Goal: Information Seeking & Learning: Learn about a topic

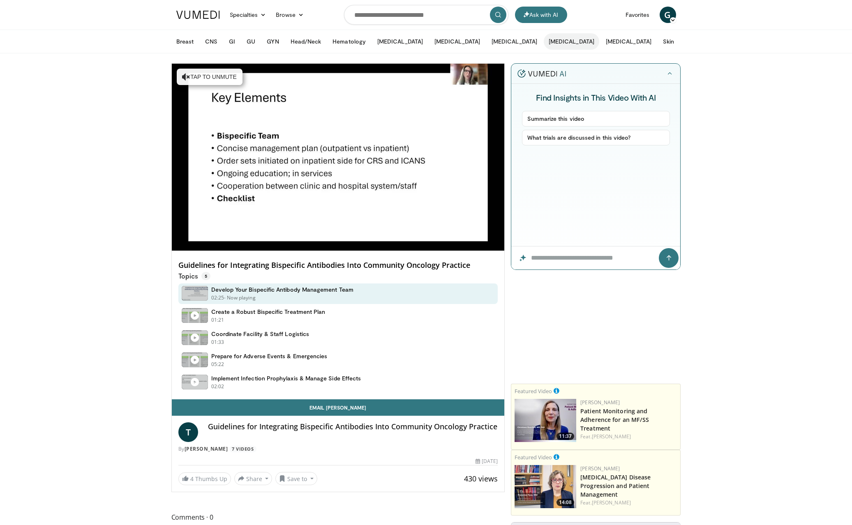
scroll to position [0, 0]
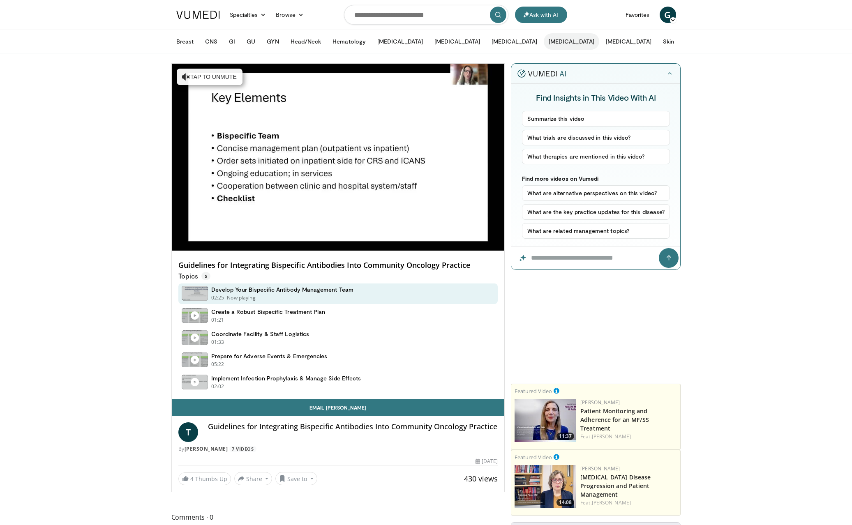
click at [544, 41] on button "[MEDICAL_DATA]" at bounding box center [572, 41] width 56 height 16
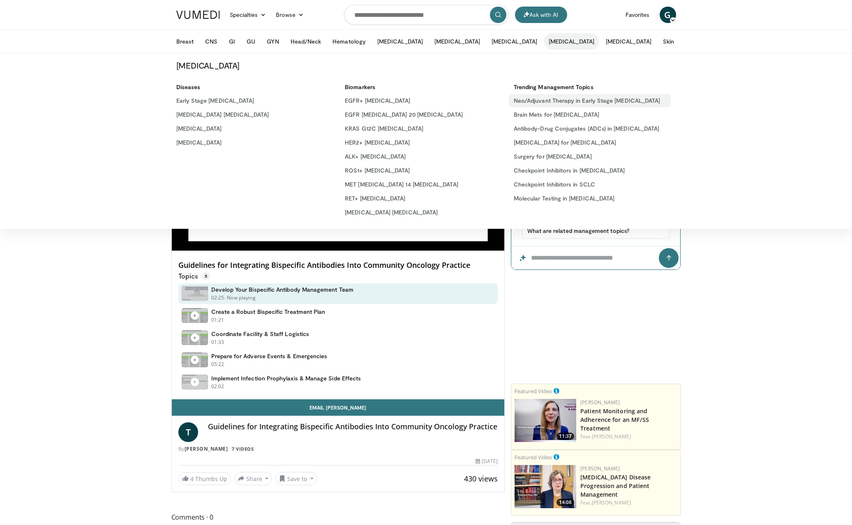
scroll to position [0, 0]
click at [206, 143] on link "[MEDICAL_DATA]" at bounding box center [252, 142] width 162 height 13
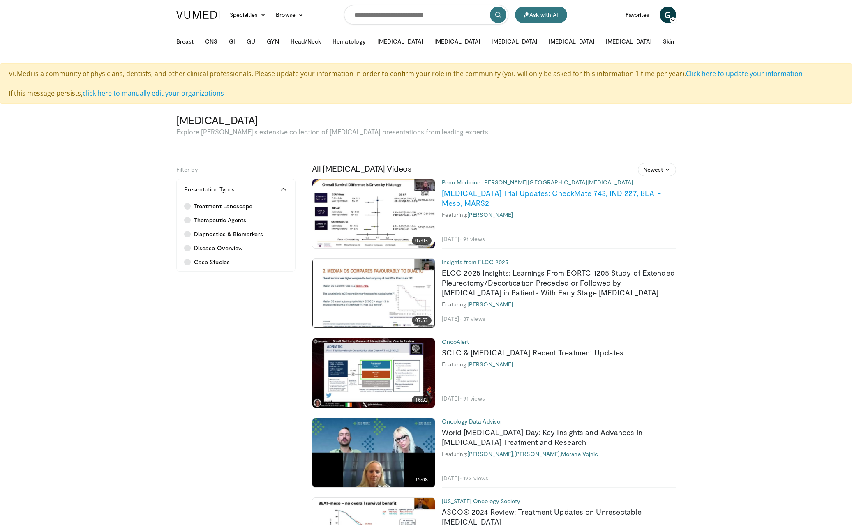
click at [516, 192] on link "[MEDICAL_DATA] Trial Updates: CheckMate 743, IND 227, BEAT-Meso, MARS2" at bounding box center [552, 198] width 220 height 19
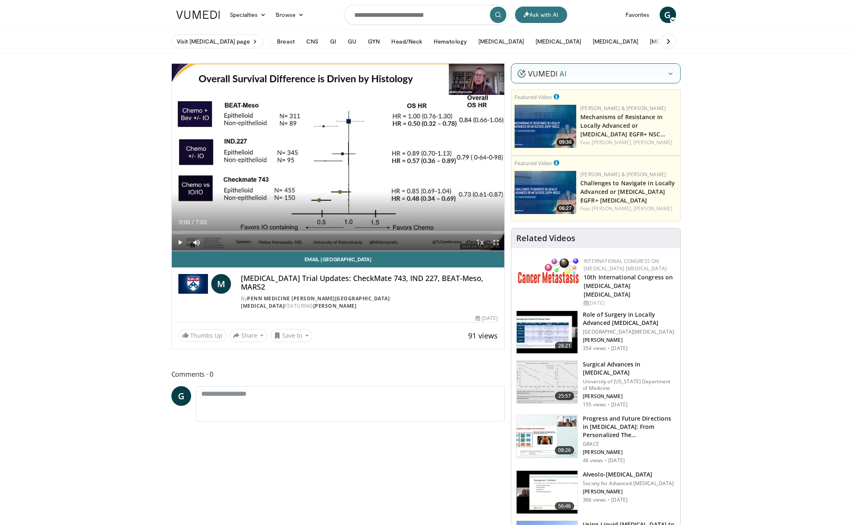
click at [182, 242] on span "Video Player" at bounding box center [180, 242] width 16 height 16
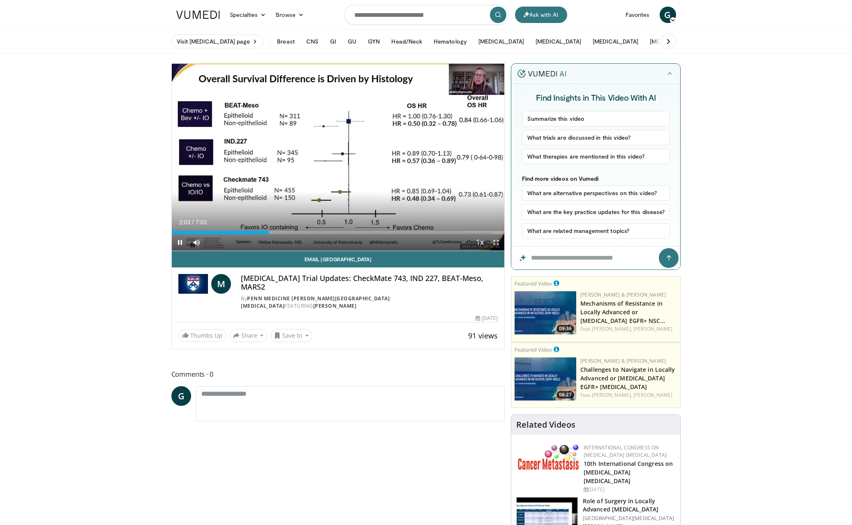
click at [261, 234] on div "Current Time 2:03 / Duration 7:03 Pause Skip Backward Skip Forward Mute Loaded …" at bounding box center [338, 242] width 333 height 16
click at [262, 234] on div "Progress Bar" at bounding box center [262, 232] width 1 height 3
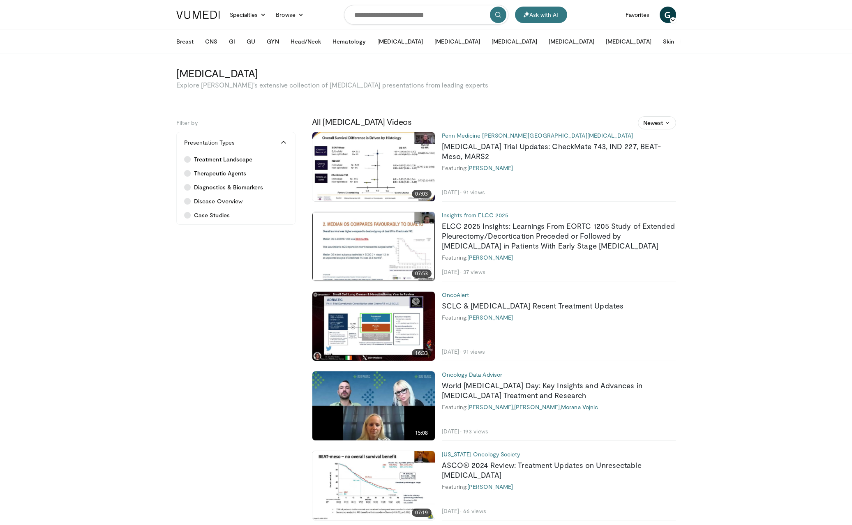
click at [702, 41] on icon at bounding box center [705, 42] width 6 height 6
click at [192, 43] on button "Breast" at bounding box center [184, 41] width 27 height 16
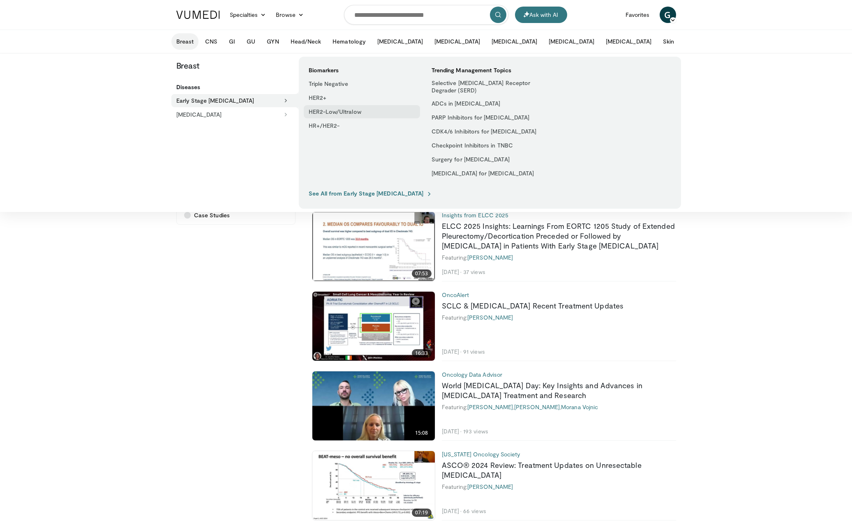
click at [353, 112] on link "HER2-Low/Ultralow" at bounding box center [362, 111] width 116 height 13
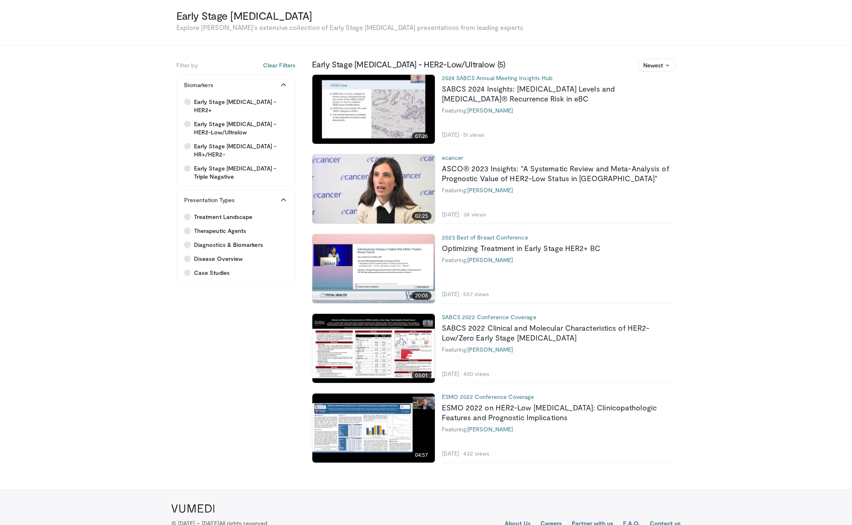
scroll to position [25, 0]
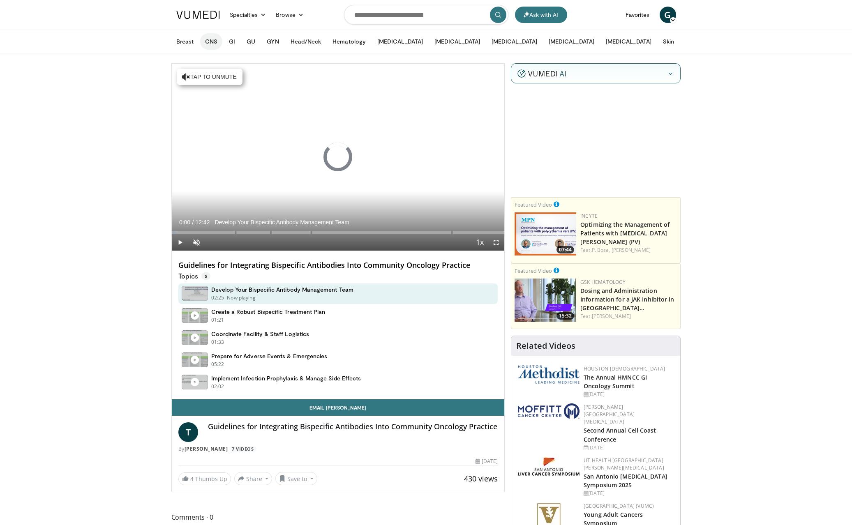
click at [212, 42] on button "CNS" at bounding box center [211, 41] width 22 height 16
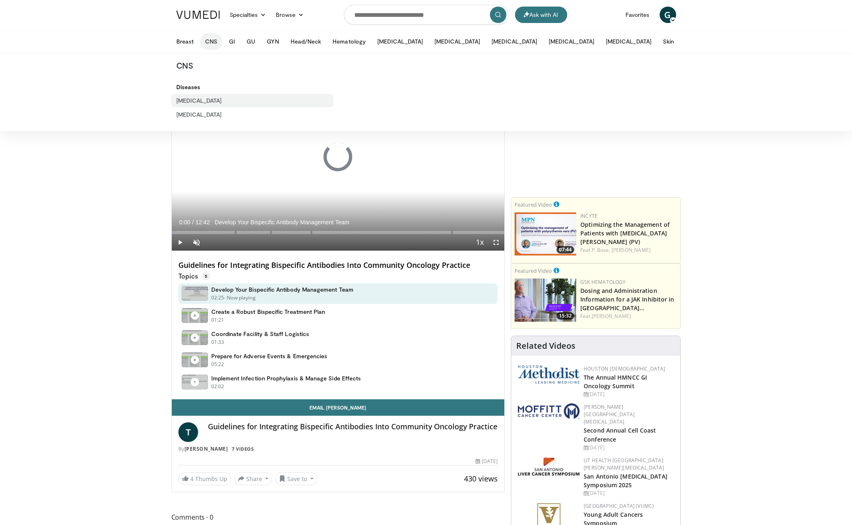
click at [197, 99] on link "[MEDICAL_DATA]" at bounding box center [252, 100] width 162 height 13
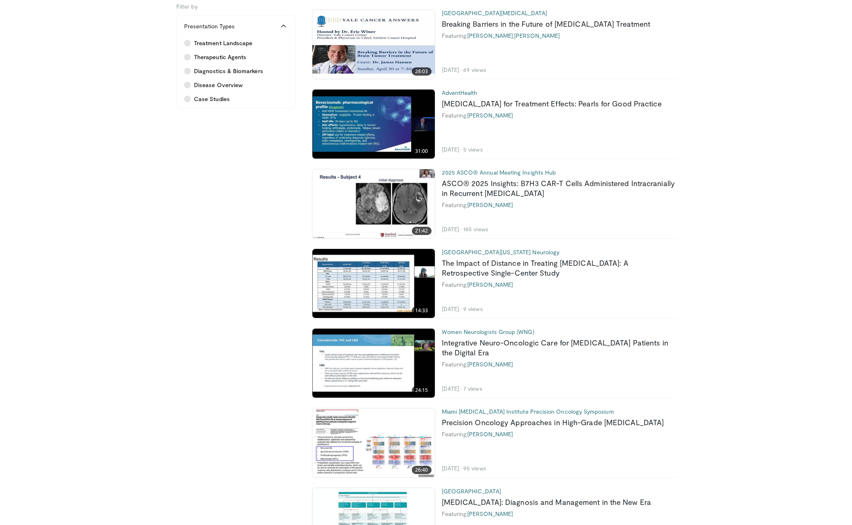
scroll to position [761, 0]
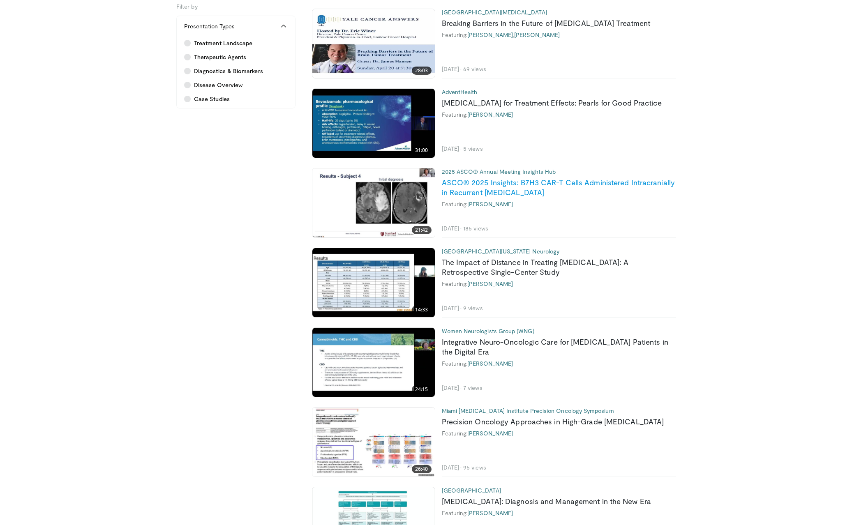
click at [648, 183] on link "ASCO® 2025 Insights: B7H3 CAR-T Cells Administered Intracranially in Recurrent …" at bounding box center [559, 187] width 234 height 19
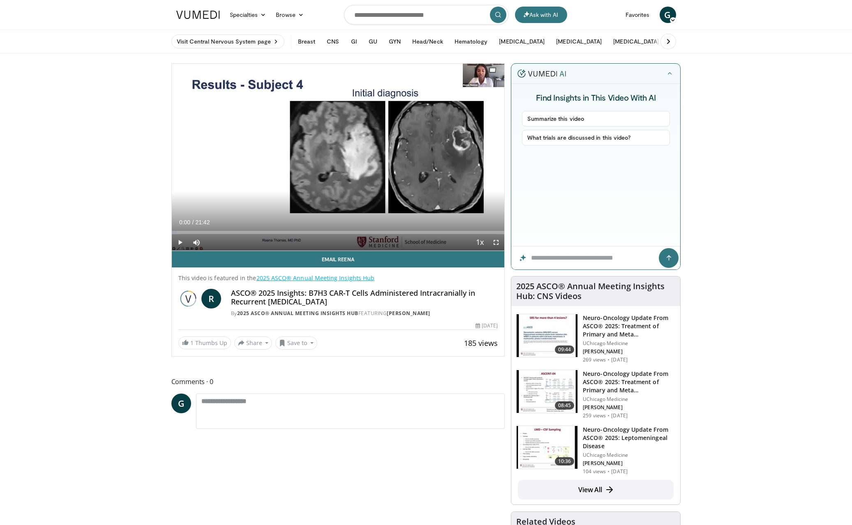
click at [181, 242] on span "Video Player" at bounding box center [180, 242] width 16 height 16
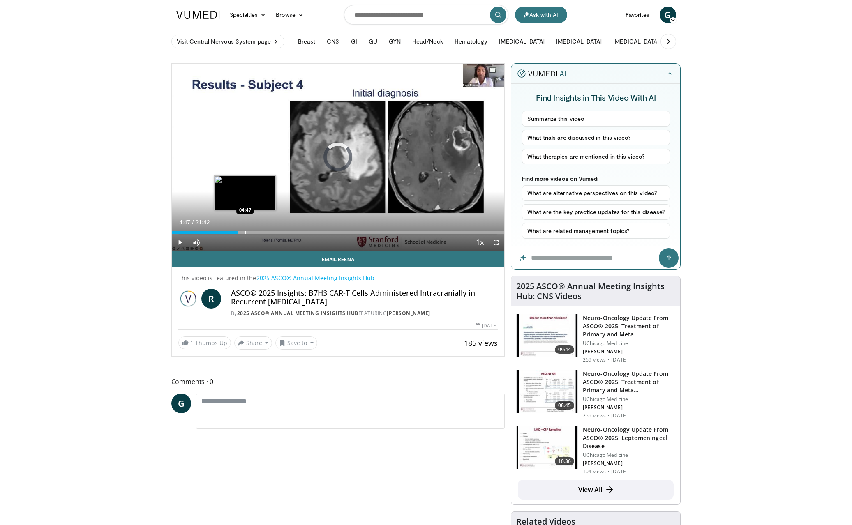
click at [245, 233] on div "Progress Bar" at bounding box center [245, 232] width 1 height 3
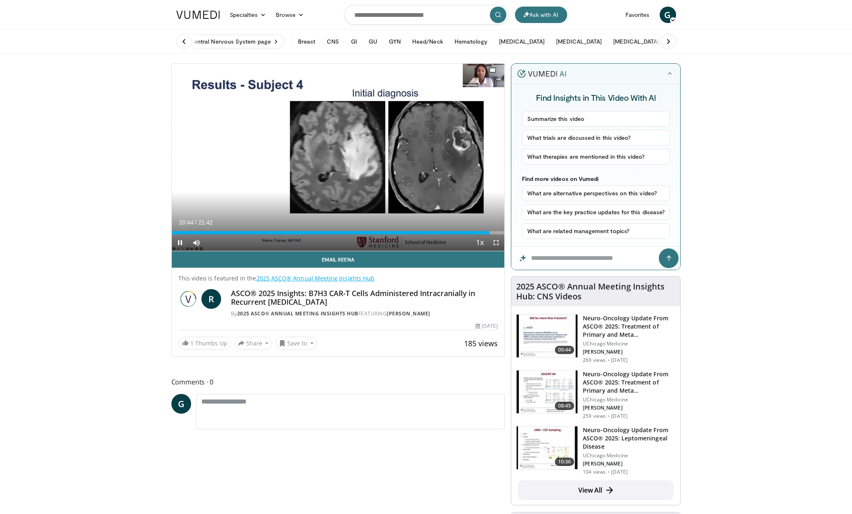
click at [181, 244] on span "Video Player" at bounding box center [180, 242] width 16 height 16
click at [181, 242] on span "Video Player" at bounding box center [180, 242] width 16 height 16
click at [179, 241] on span "Video Player" at bounding box center [180, 242] width 16 height 16
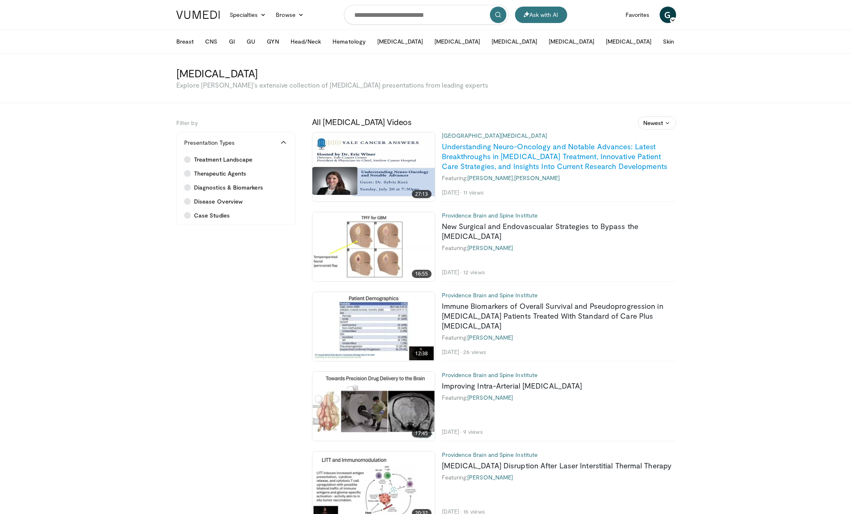
click at [635, 158] on link "Understanding Neuro-Oncology and Notable Advances: Latest Breakthroughs in Brai…" at bounding box center [555, 156] width 226 height 29
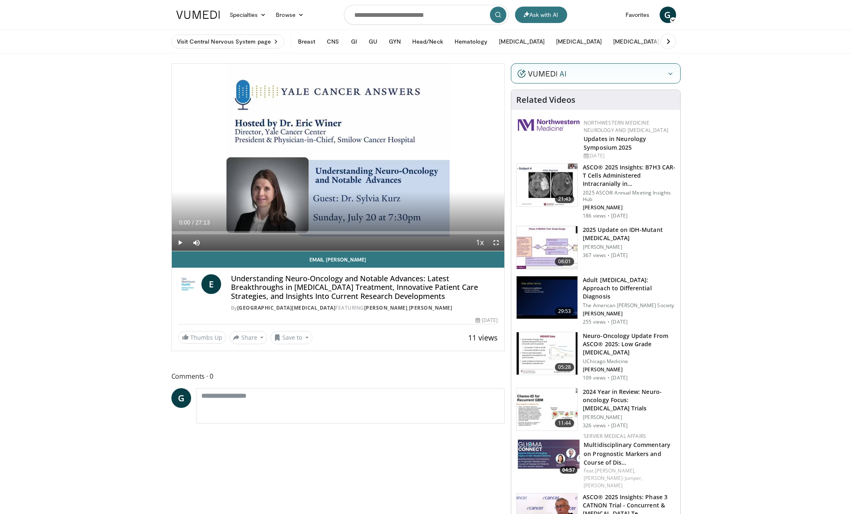
click at [183, 243] on span "Video Player" at bounding box center [180, 242] width 16 height 16
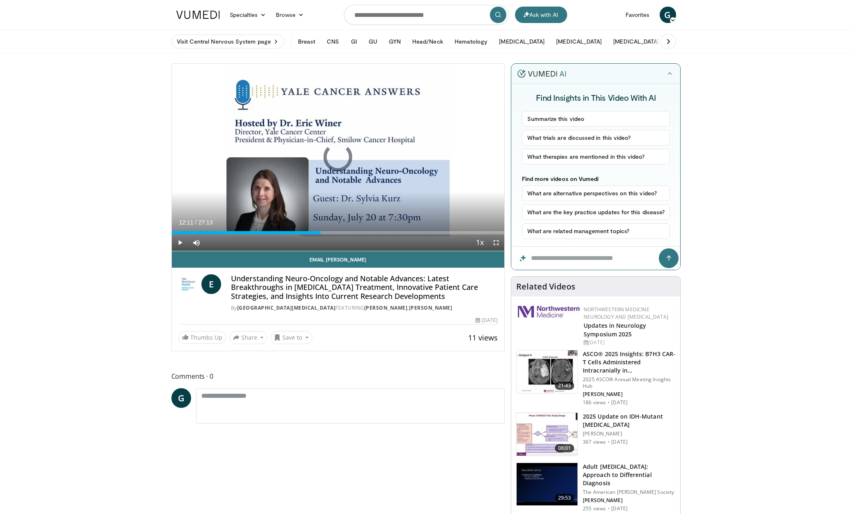
click at [321, 231] on div "Progress Bar" at bounding box center [321, 232] width 1 height 3
click at [242, 232] on div "Progress Bar" at bounding box center [242, 232] width 1 height 3
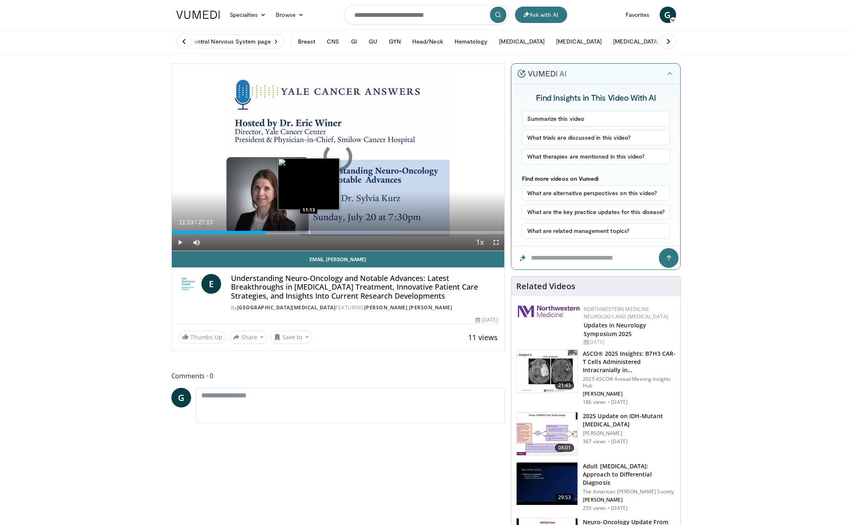
click at [309, 231] on div "Progress Bar" at bounding box center [309, 232] width 1 height 3
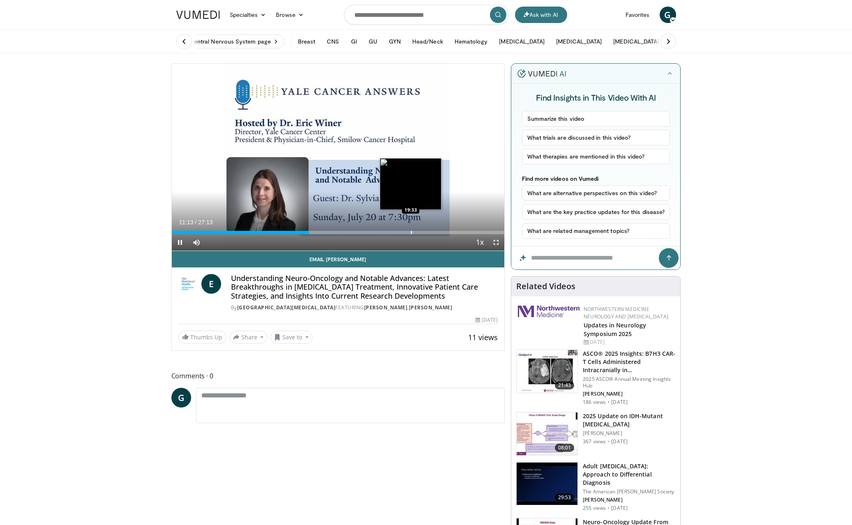
click at [411, 230] on div "Loaded : 72.85% 11:13 19:33" at bounding box center [338, 231] width 333 height 8
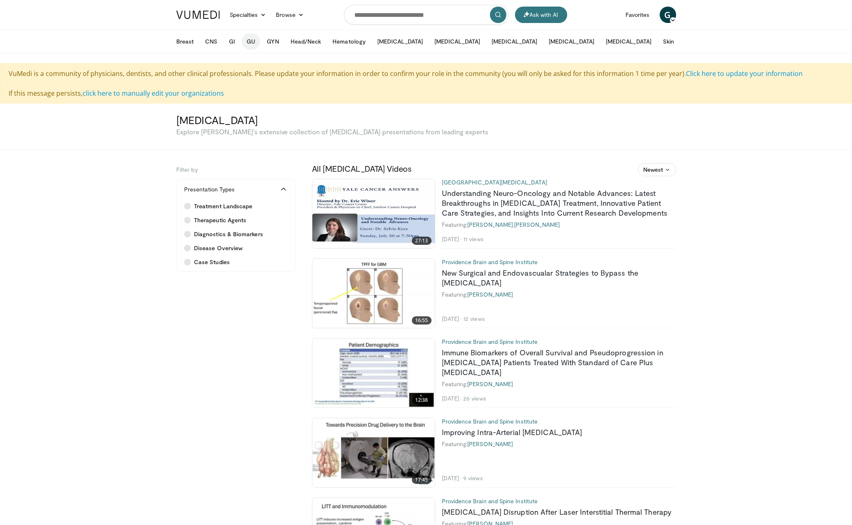
click at [252, 41] on button "GU" at bounding box center [251, 41] width 19 height 16
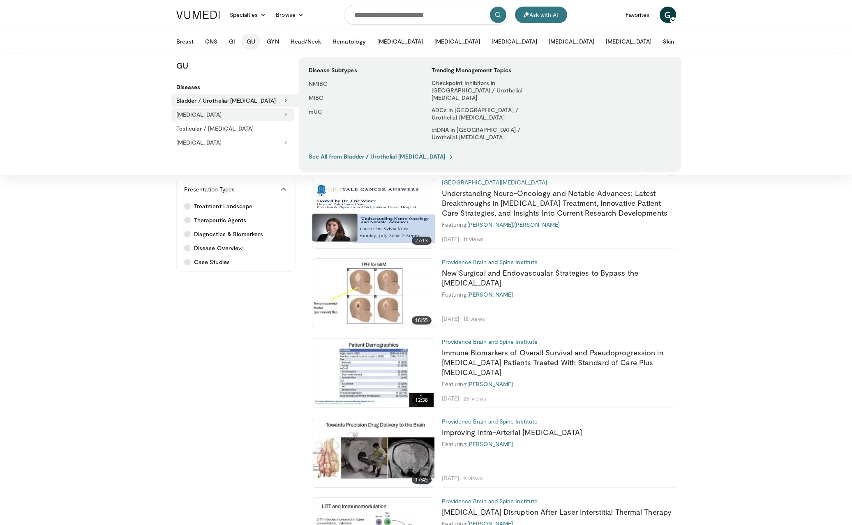
click at [227, 117] on button "[MEDICAL_DATA]" at bounding box center [232, 114] width 123 height 13
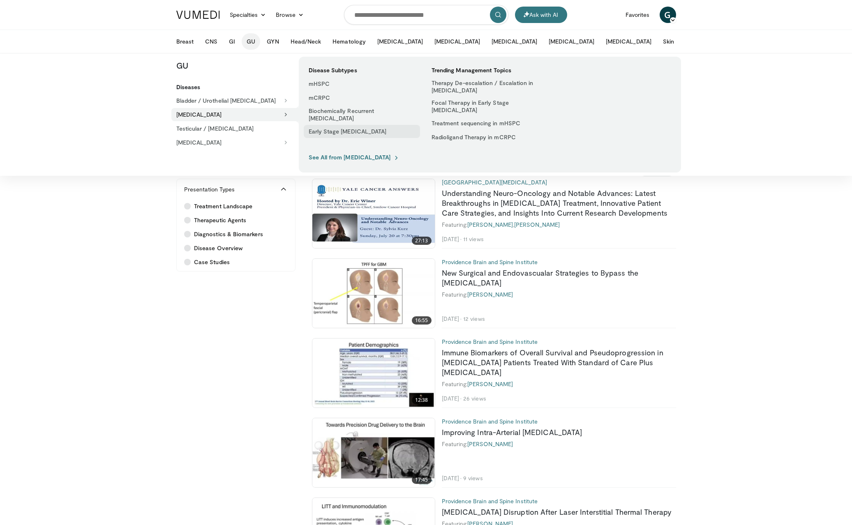
click at [330, 130] on link "Early Stage [MEDICAL_DATA]" at bounding box center [362, 131] width 116 height 13
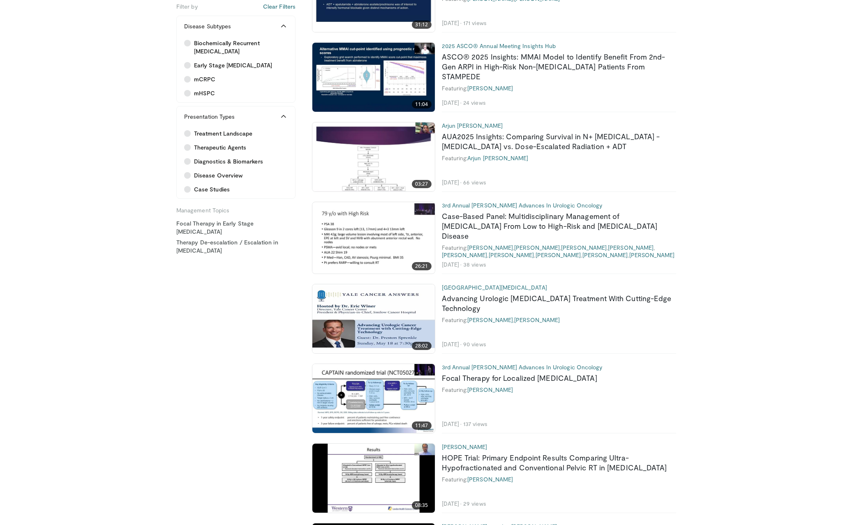
scroll to position [1041, 0]
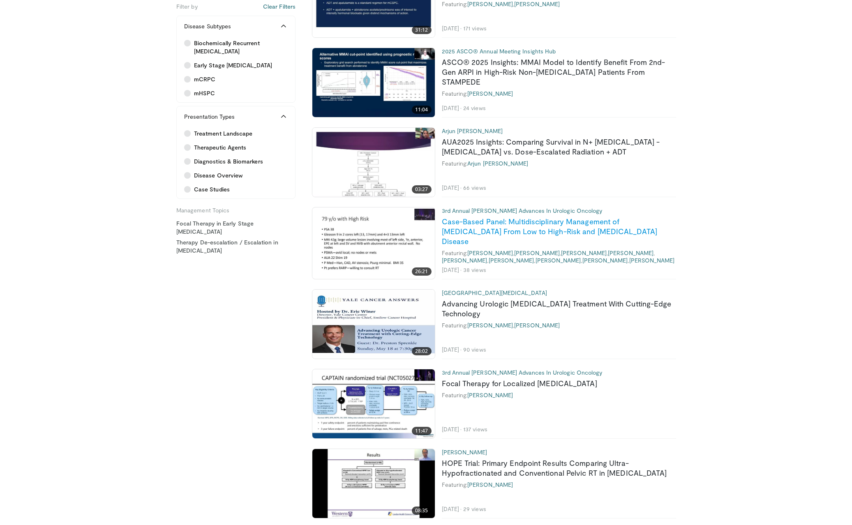
click at [585, 222] on link "Case-Based Panel: Multidisciplinary Management of [MEDICAL_DATA] From Low to Hi…" at bounding box center [550, 231] width 216 height 29
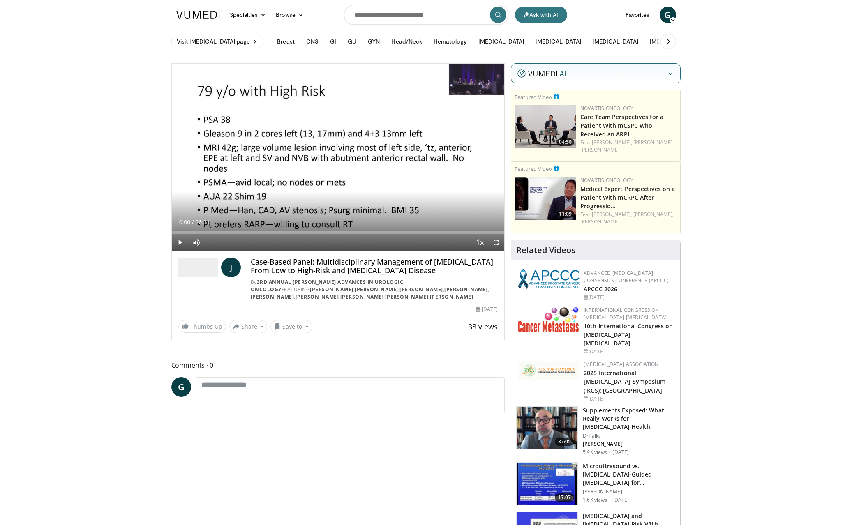
click at [179, 240] on span "Video Player" at bounding box center [180, 242] width 16 height 16
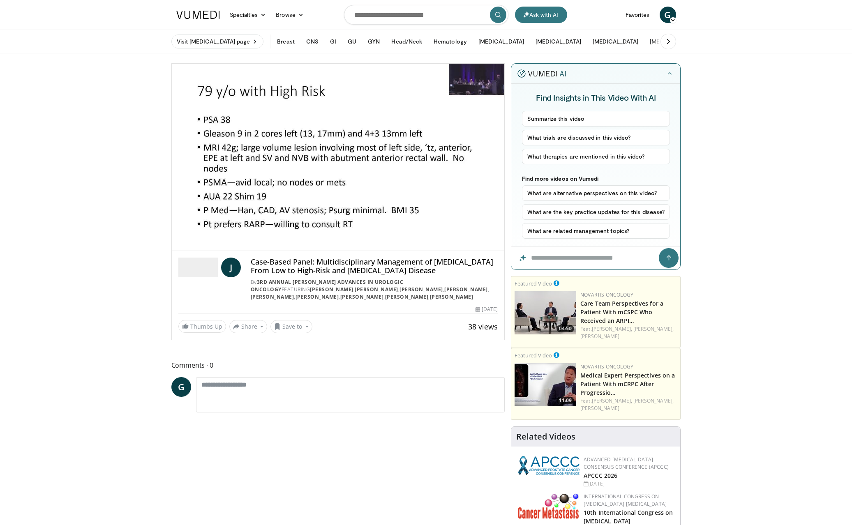
click at [669, 42] on icon at bounding box center [668, 41] width 8 height 8
click at [183, 42] on icon at bounding box center [184, 41] width 8 height 8
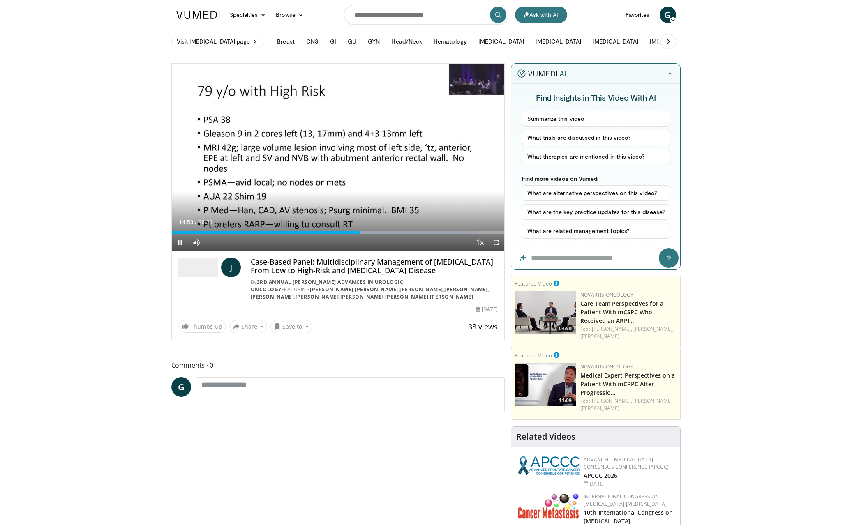
click at [498, 243] on span "Video Player" at bounding box center [496, 242] width 16 height 16
click at [455, 234] on div "Progress Bar" at bounding box center [455, 232] width 1 height 3
click at [181, 243] on span "Video Player" at bounding box center [180, 242] width 16 height 16
click at [182, 243] on span "Video Player" at bounding box center [180, 242] width 16 height 16
click at [180, 243] on span "Video Player" at bounding box center [180, 242] width 16 height 16
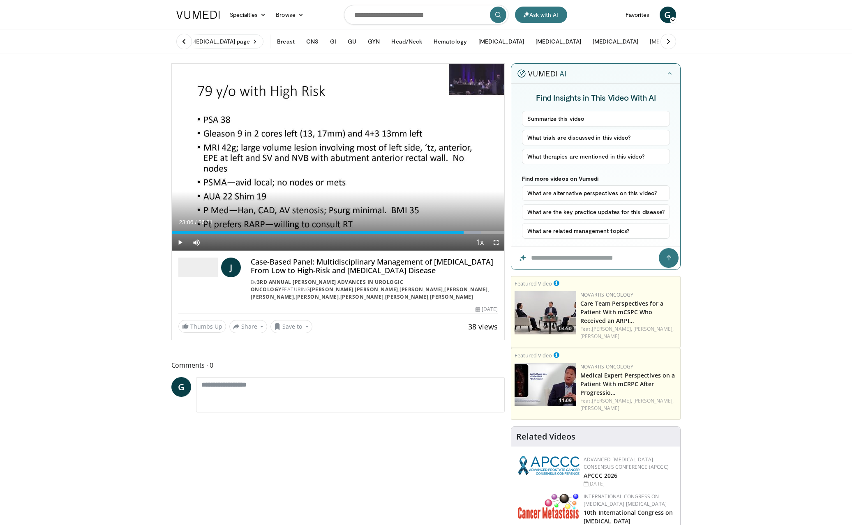
click at [178, 242] on span "Video Player" at bounding box center [180, 242] width 16 height 16
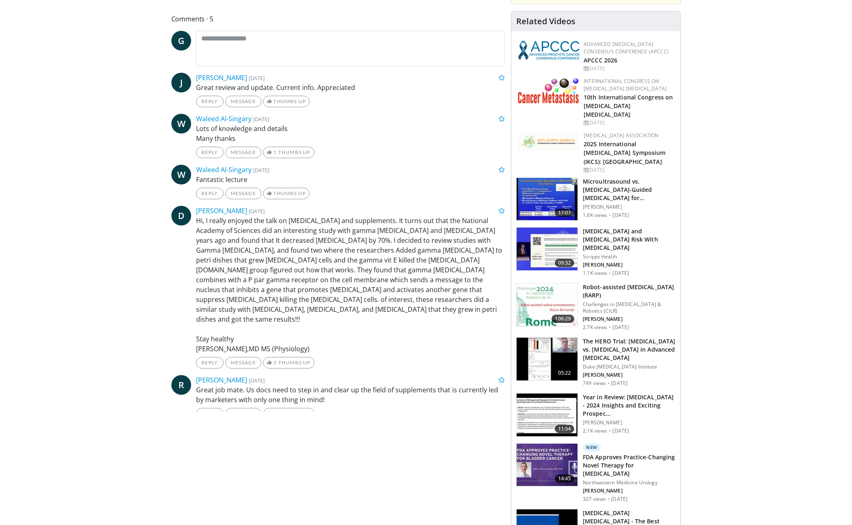
scroll to position [441, 0]
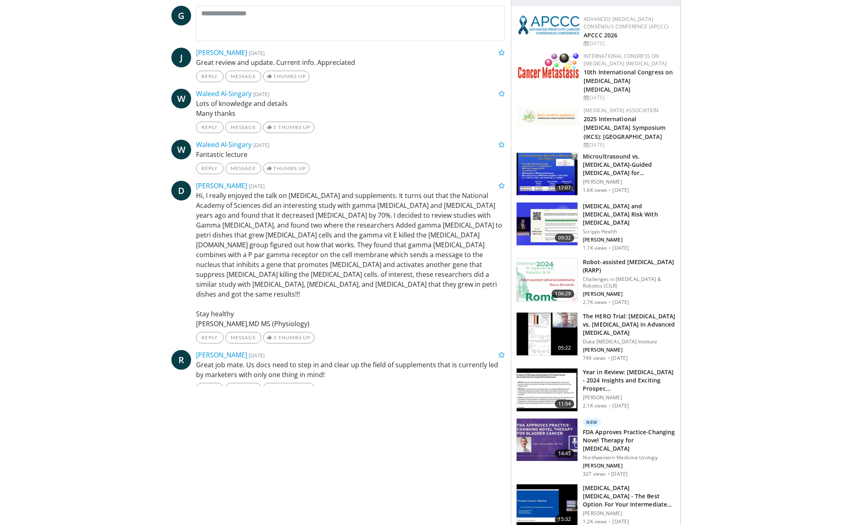
click at [651, 312] on h3 "The HERO Trial: [MEDICAL_DATA] vs. [MEDICAL_DATA] in Advanced [MEDICAL_DATA]" at bounding box center [629, 324] width 93 height 25
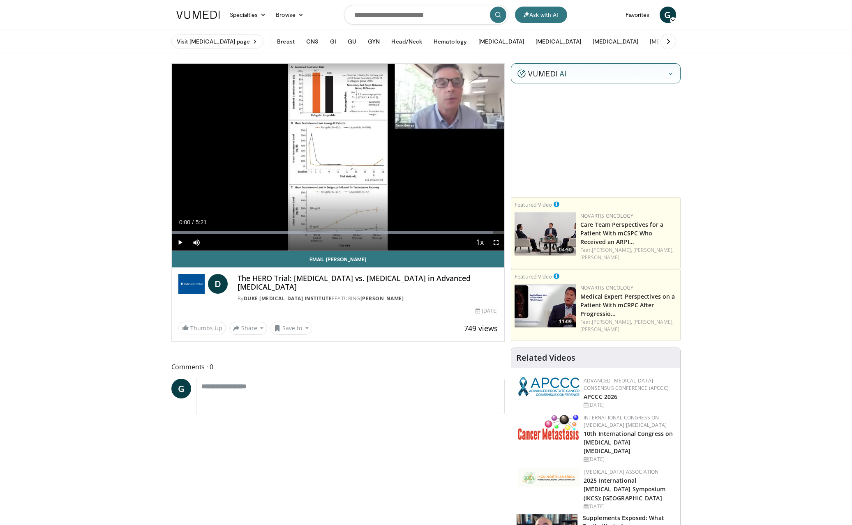
click at [183, 242] on span "Video Player" at bounding box center [180, 242] width 16 height 16
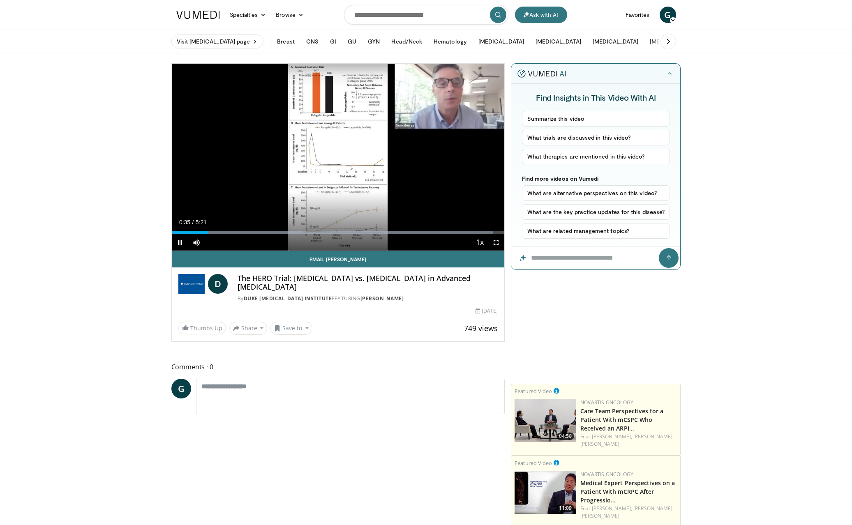
click at [496, 242] on span "Video Player" at bounding box center [496, 242] width 16 height 16
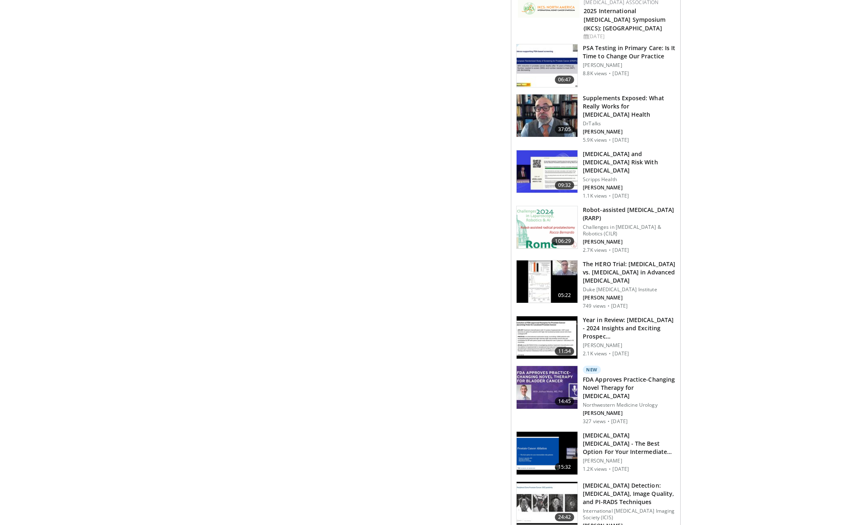
scroll to position [604, 0]
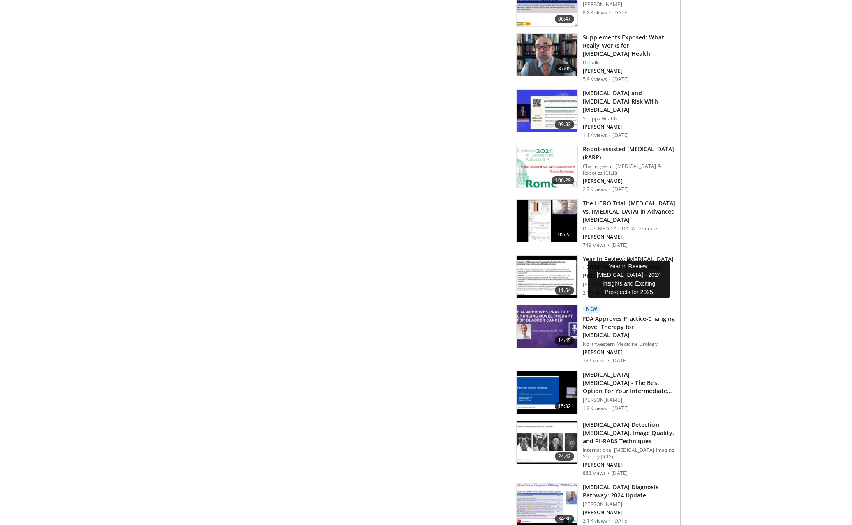
click at [653, 255] on h3 "Year in Review: [MEDICAL_DATA] - 2024 Insights and Exciting Prospec…" at bounding box center [629, 267] width 93 height 25
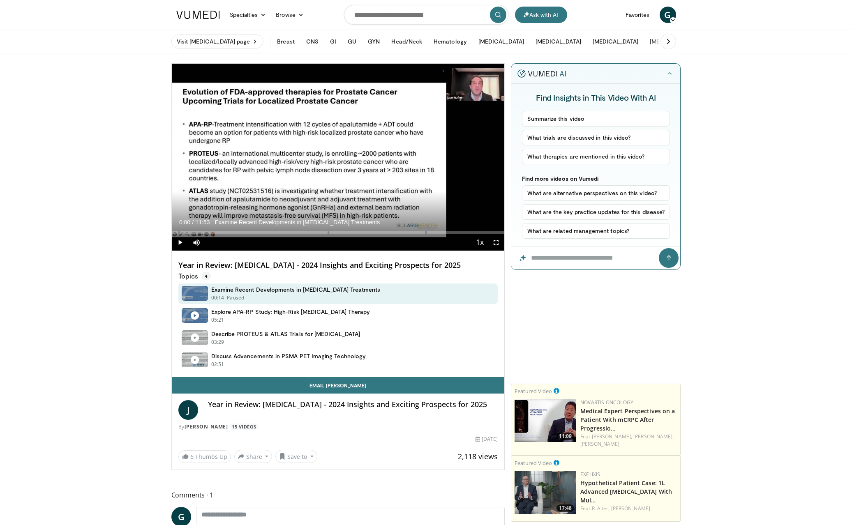
click at [180, 239] on span "Video Player" at bounding box center [180, 242] width 16 height 16
click at [498, 243] on span "Video Player" at bounding box center [496, 242] width 16 height 16
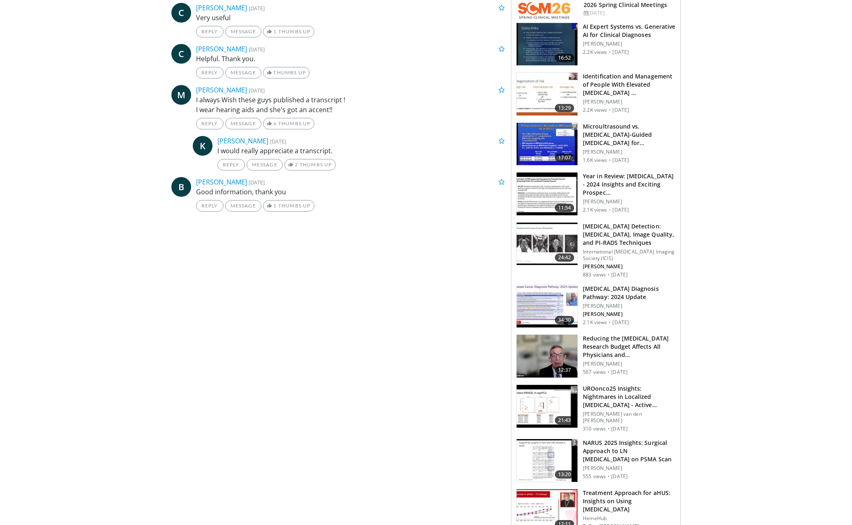
scroll to position [576, 0]
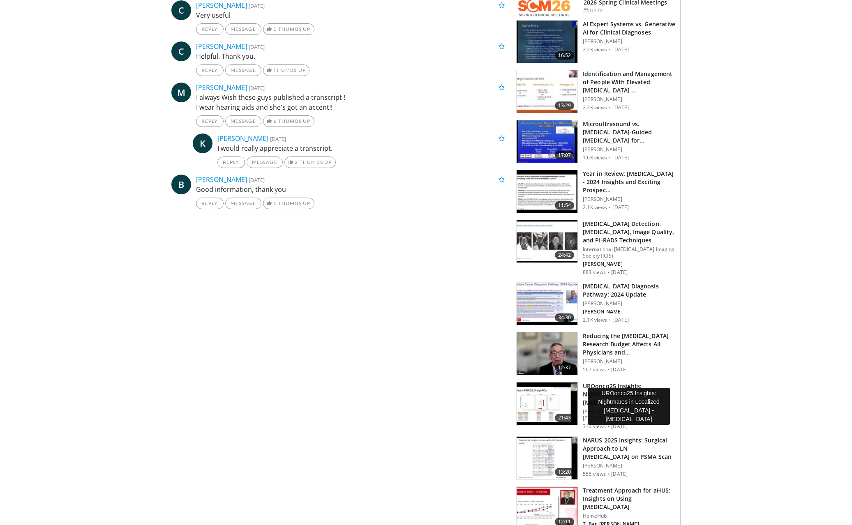
click at [636, 382] on h3 "UROonco25 Insights: Nightmares in Localized [MEDICAL_DATA] - Active…" at bounding box center [629, 394] width 93 height 25
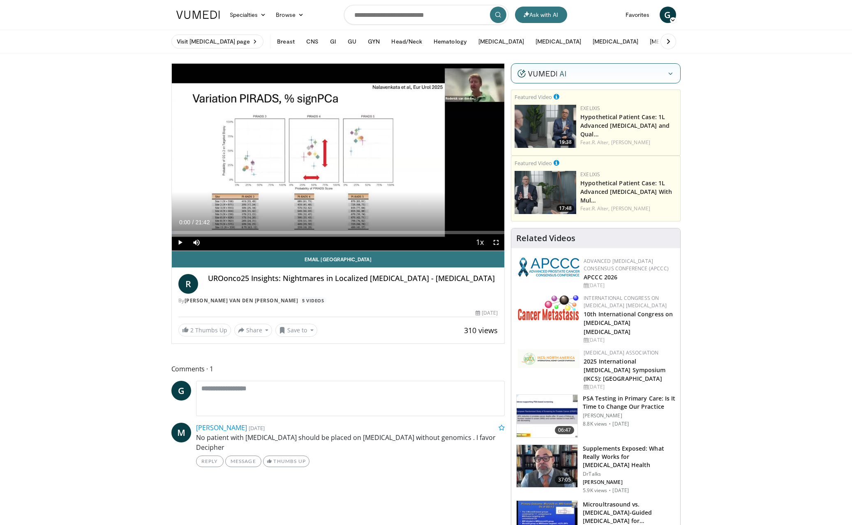
click at [183, 243] on span "Video Player" at bounding box center [180, 242] width 16 height 16
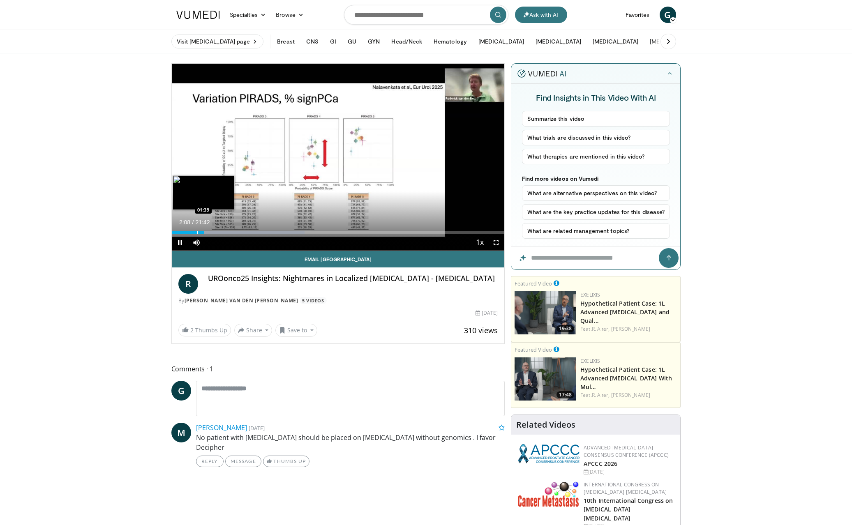
click at [197, 232] on div "Progress Bar" at bounding box center [197, 232] width 1 height 3
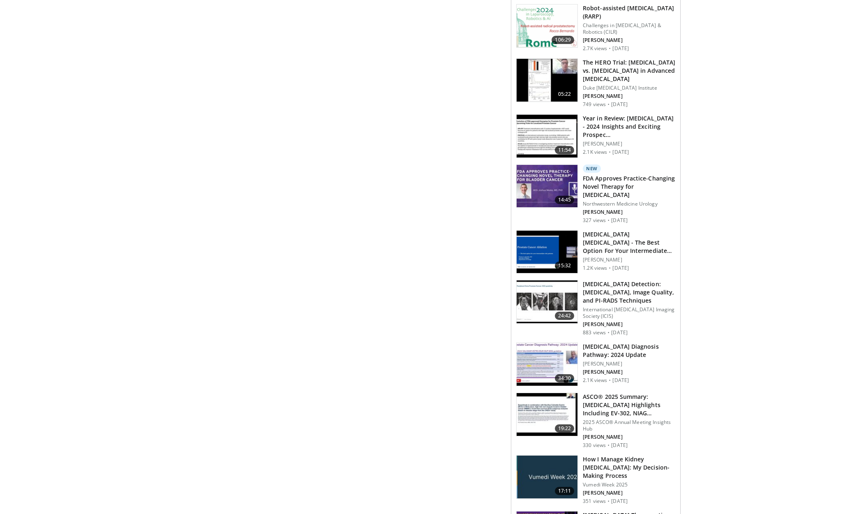
scroll to position [844, 0]
click at [629, 230] on h3 "Prostate Cancer Ablation - The Best Option For Your Intermediate Ris…" at bounding box center [629, 242] width 93 height 25
